Goal: Information Seeking & Learning: Learn about a topic

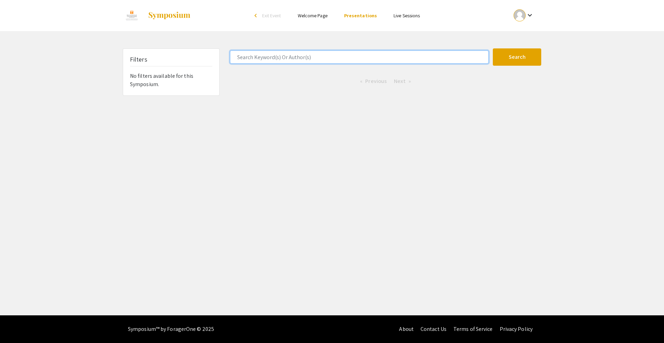
click at [281, 58] on input "Search Keyword(s) Or Author(s)" at bounding box center [359, 56] width 259 height 13
type input "[US_STATE]"
click at [493, 48] on button "Search" at bounding box center [517, 56] width 48 height 17
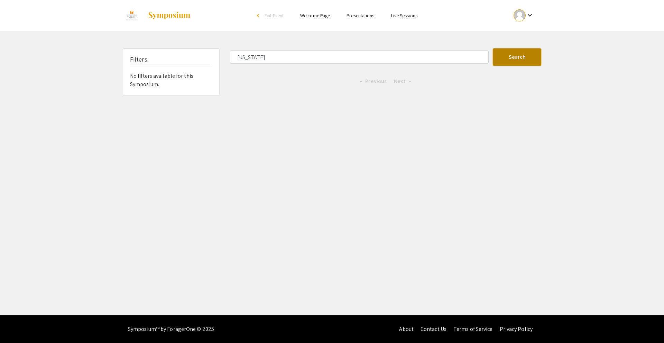
click at [507, 64] on button "Search" at bounding box center [517, 56] width 48 height 17
click at [257, 15] on div "arrow_back_ios" at bounding box center [259, 15] width 4 height 4
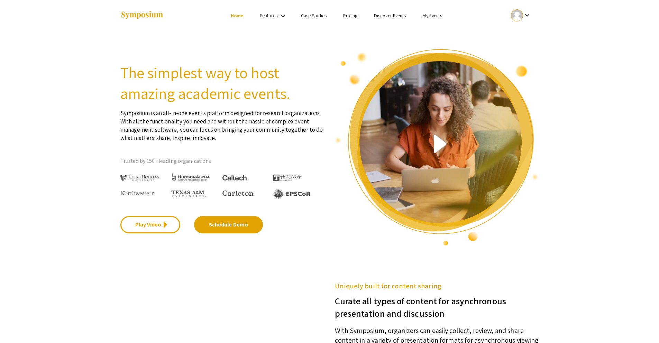
click at [383, 16] on link "Discover Events" at bounding box center [390, 15] width 32 height 6
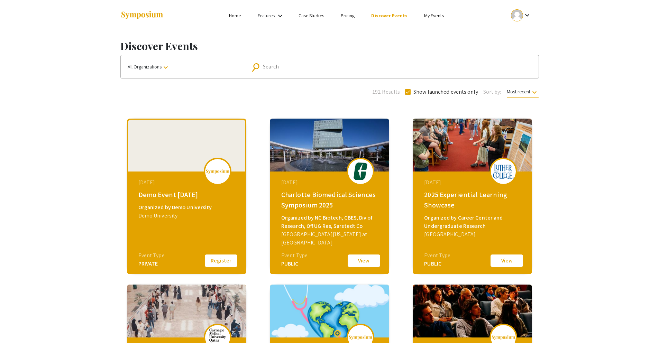
click at [293, 62] on div "Search" at bounding box center [396, 66] width 266 height 11
type input "[US_STATE]"
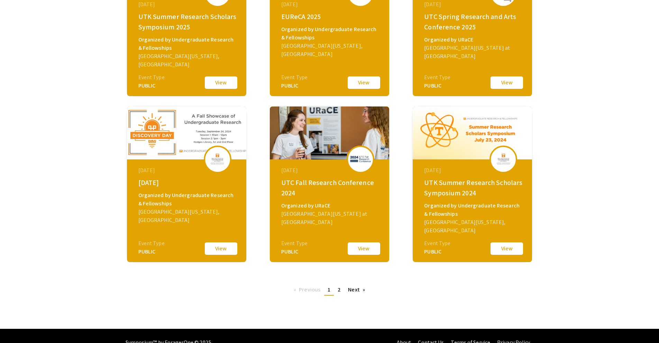
scroll to position [188, 0]
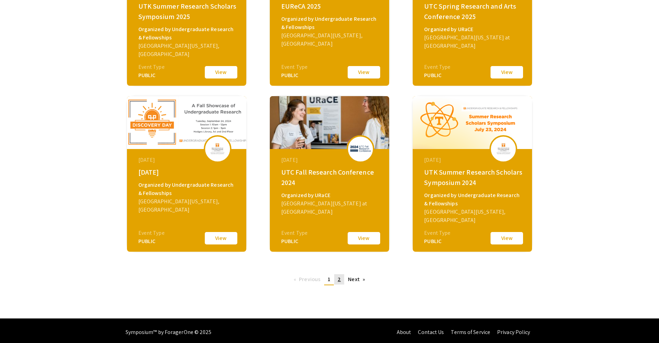
click at [336, 279] on link "page 2" at bounding box center [339, 279] width 10 height 10
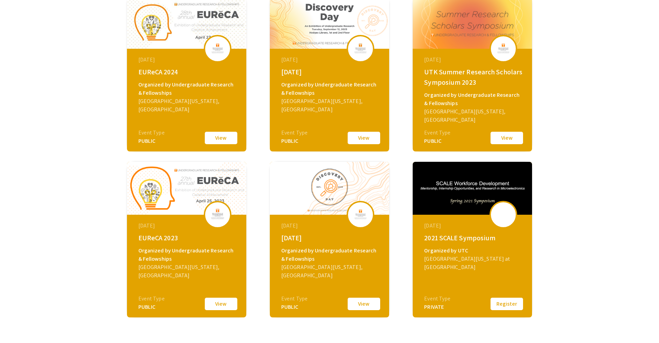
scroll to position [123, 0]
